Goal: Information Seeking & Learning: Learn about a topic

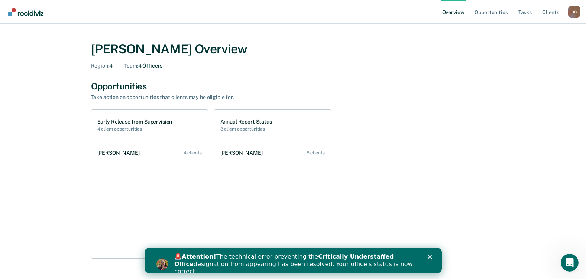
click at [430, 256] on icon "Close" at bounding box center [429, 257] width 4 height 4
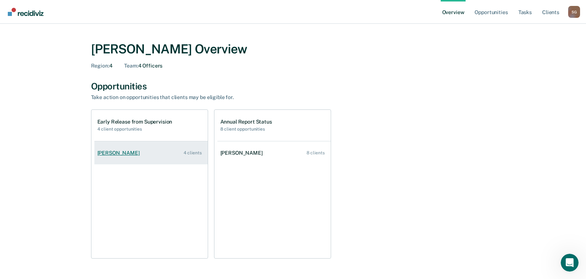
click at [117, 155] on div "[PERSON_NAME]" at bounding box center [119, 153] width 45 height 6
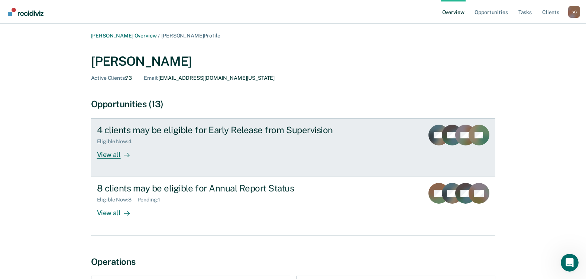
click at [112, 152] on div "View all" at bounding box center [118, 152] width 42 height 14
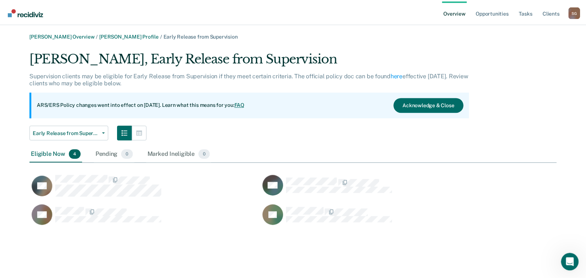
scroll to position [178, 527]
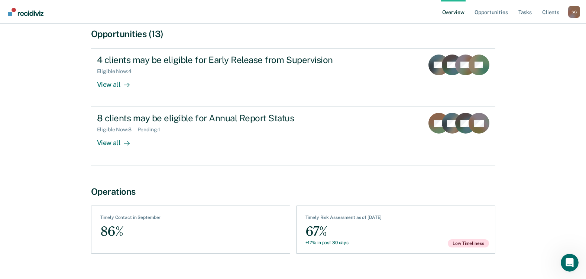
scroll to position [84, 0]
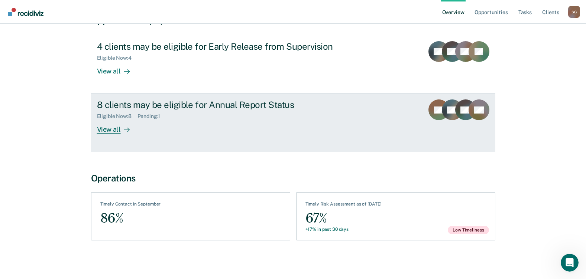
click at [113, 132] on div "View all" at bounding box center [118, 127] width 42 height 14
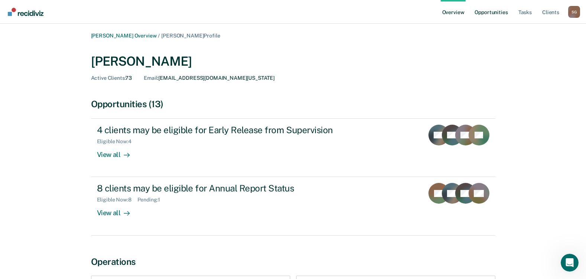
click at [496, 12] on link "Opportunities" at bounding box center [491, 12] width 36 height 24
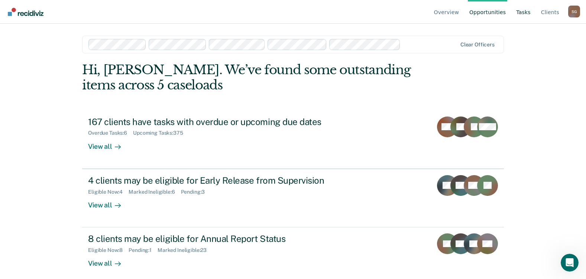
click at [528, 12] on link "Tasks" at bounding box center [523, 12] width 17 height 24
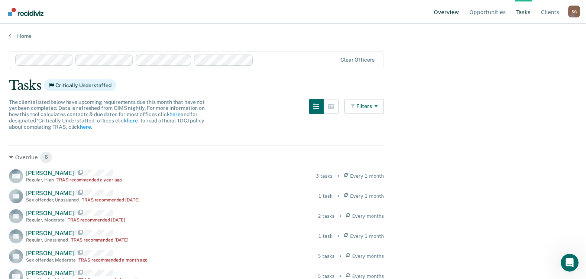
click at [452, 10] on link "Overview" at bounding box center [447, 12] width 28 height 24
